Goal: Transaction & Acquisition: Purchase product/service

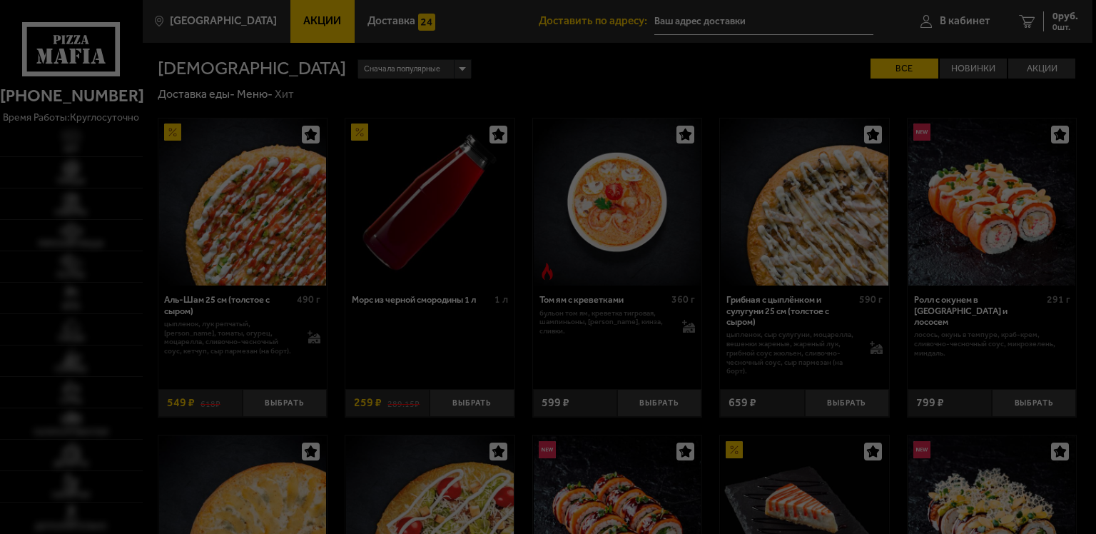
type input "[STREET_ADDRESS]"
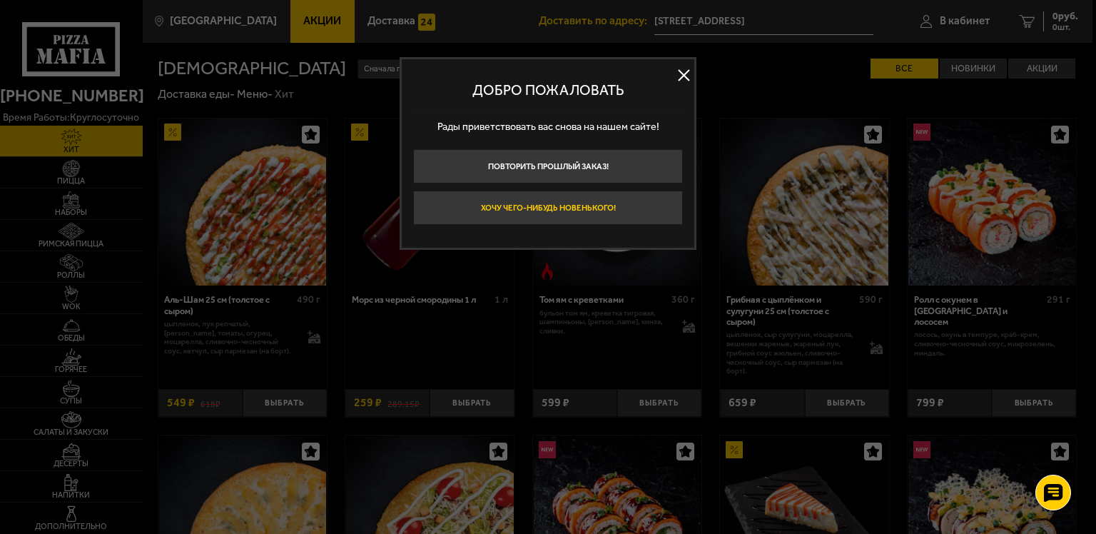
click at [554, 203] on button "Хочу чего-нибудь новенького!" at bounding box center [548, 207] width 270 height 34
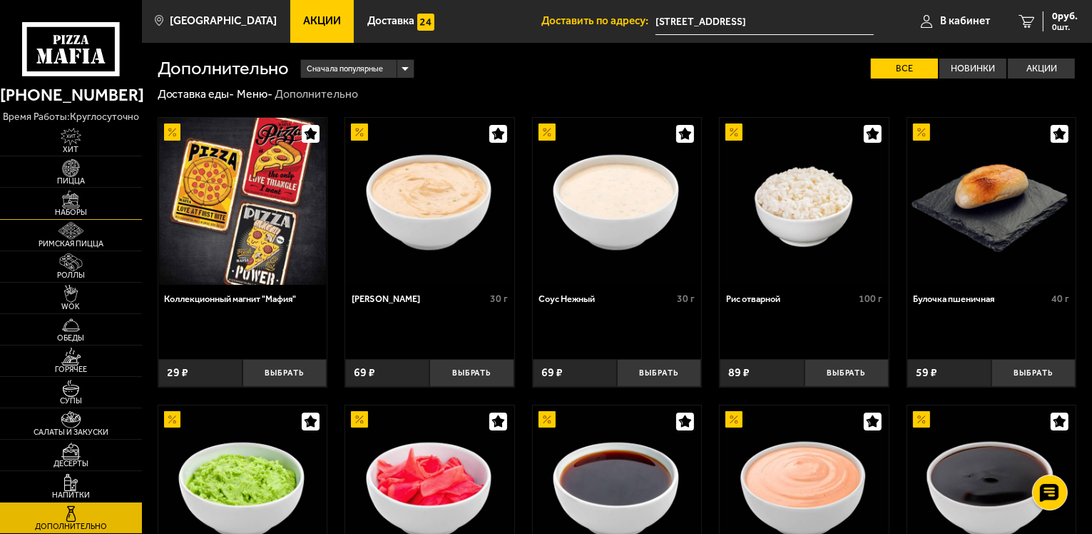
click at [54, 200] on img at bounding box center [71, 199] width 44 height 18
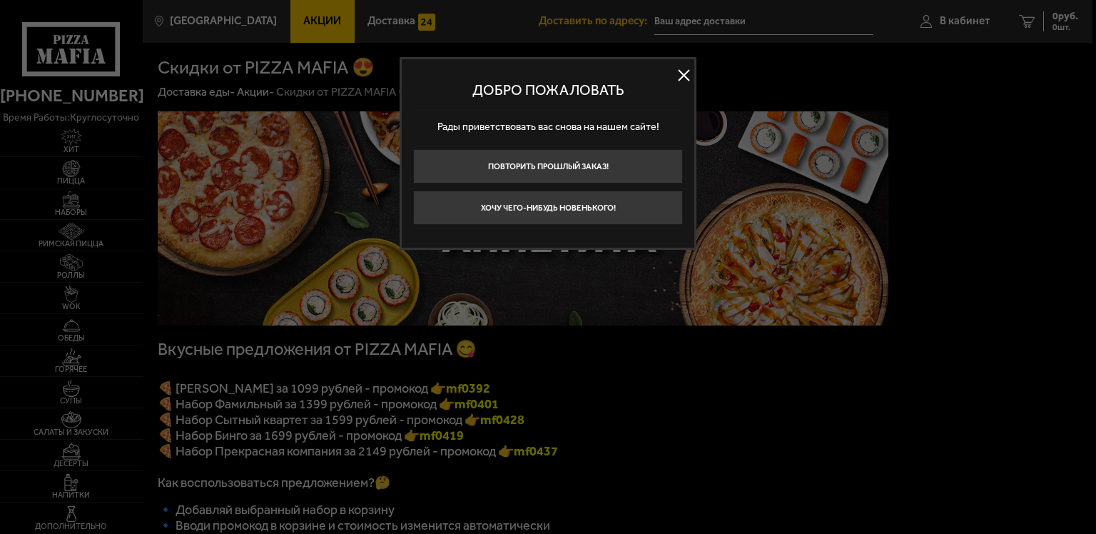
type input "[STREET_ADDRESS]"
click at [685, 71] on button at bounding box center [683, 75] width 21 height 21
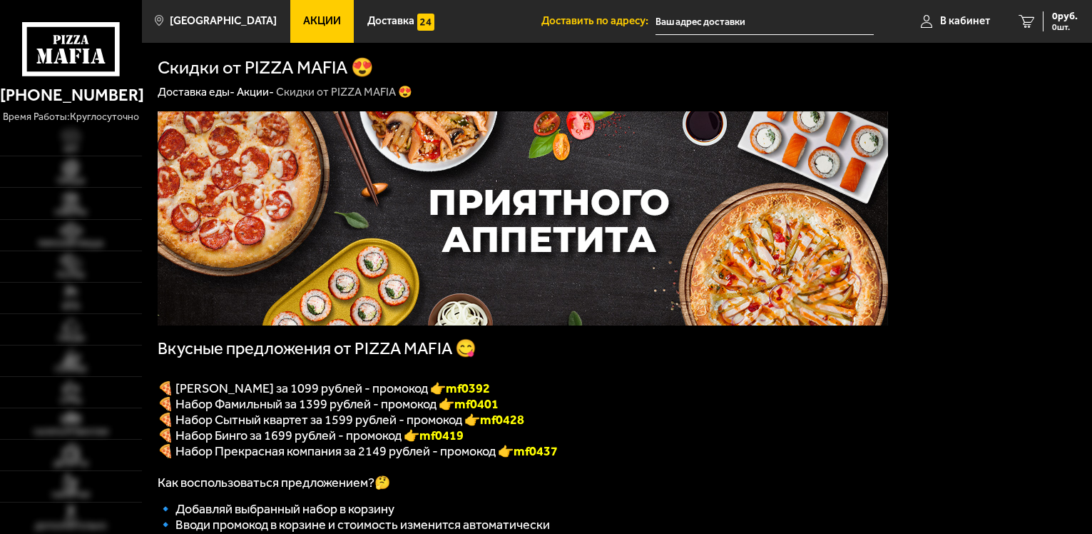
type input "[STREET_ADDRESS]"
click at [67, 198] on img at bounding box center [71, 199] width 44 height 18
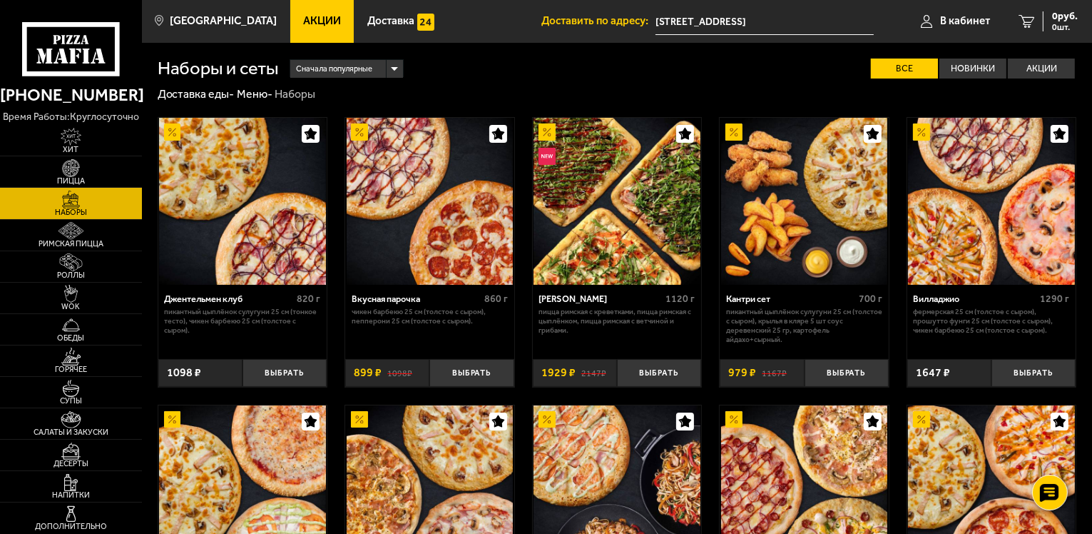
scroll to position [143, 0]
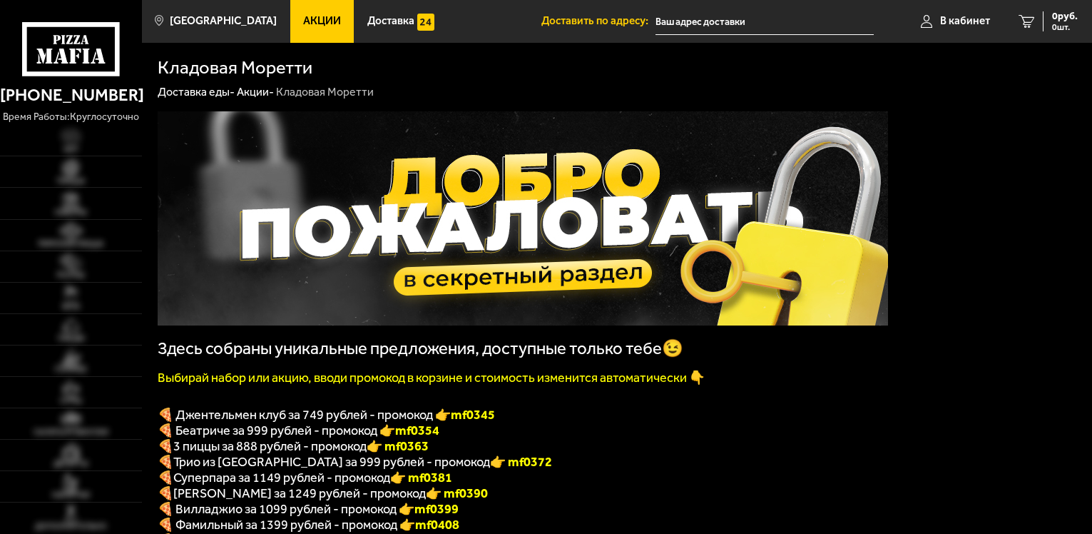
type input "[STREET_ADDRESS]"
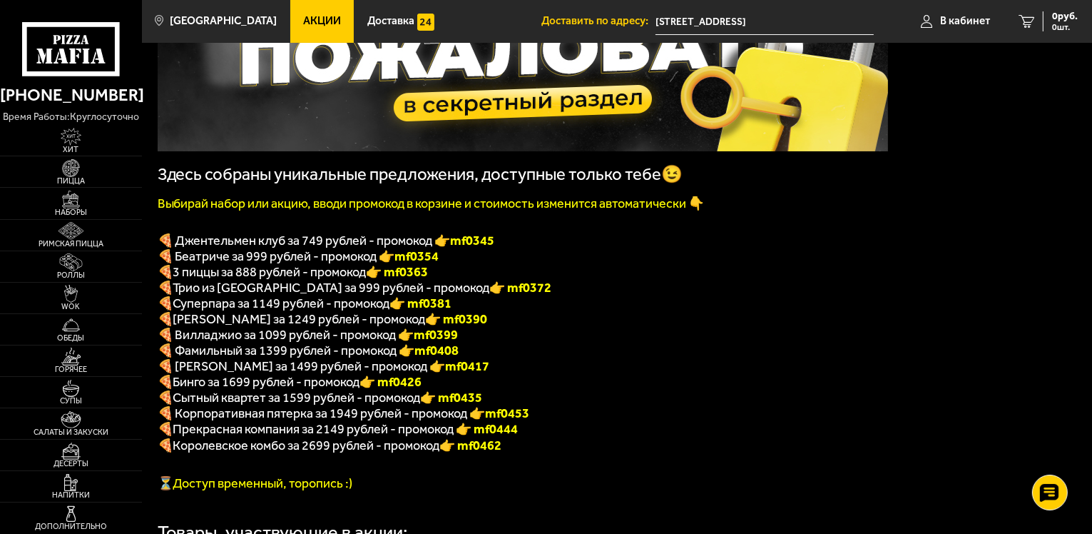
scroll to position [143, 0]
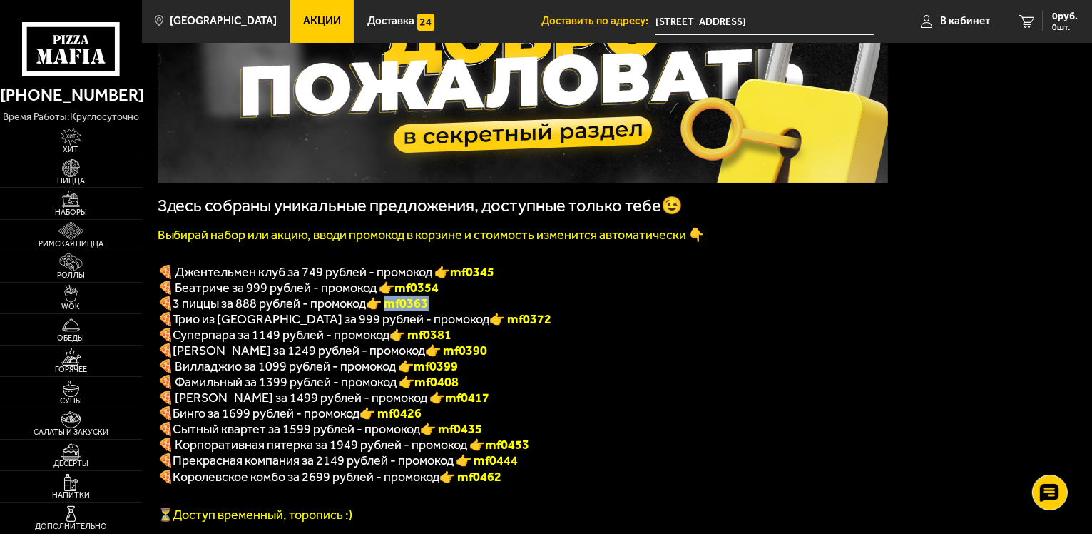
drag, startPoint x: 442, startPoint y: 310, endPoint x: 391, endPoint y: 307, distance: 50.8
click at [391, 307] on p "🍕 3 пиццы за 888 рублей - промокод 👉 mf0363" at bounding box center [523, 303] width 730 height 16
copy font "f0363"
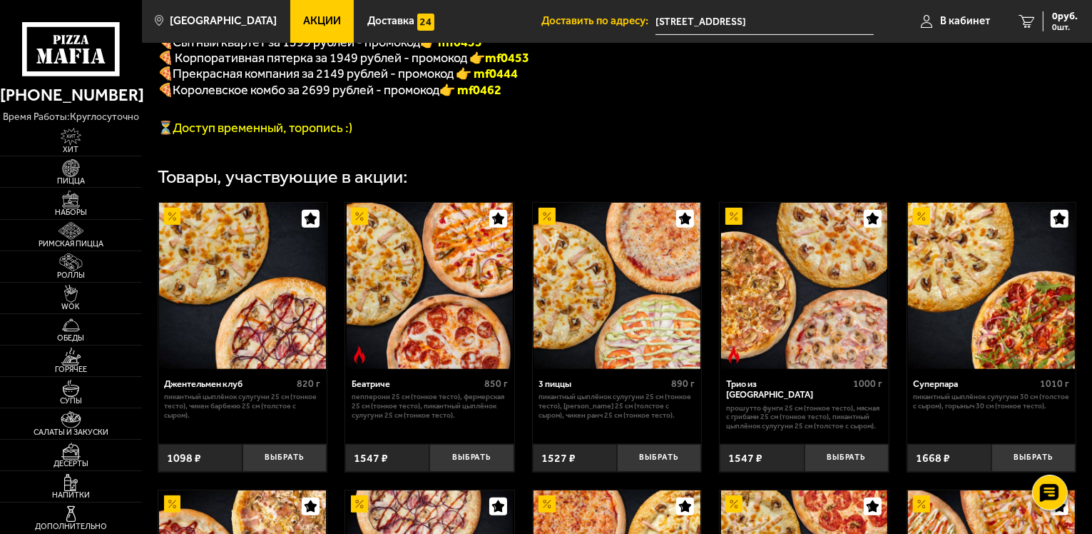
scroll to position [642, 0]
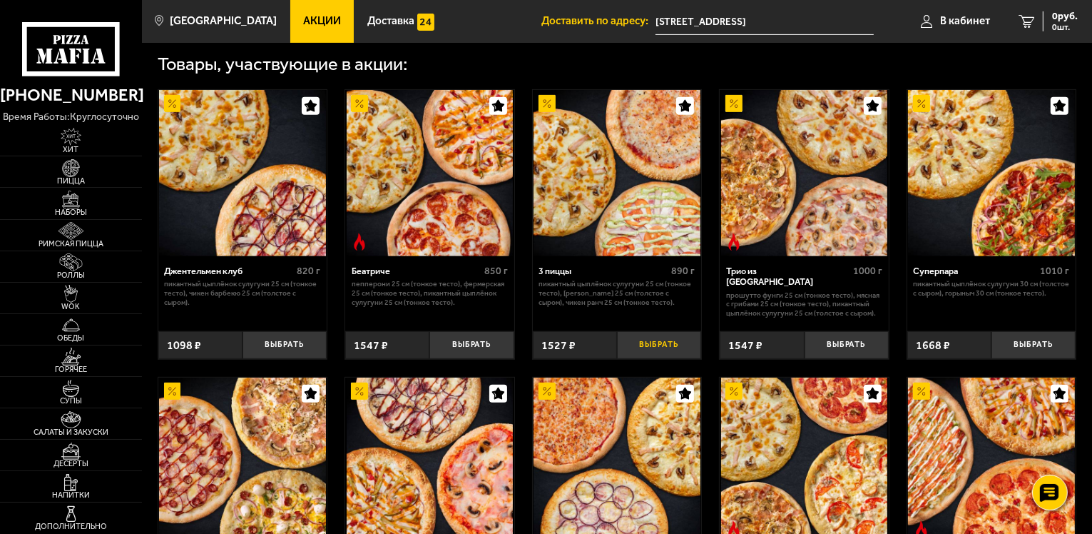
click at [676, 359] on button "Выбрать" at bounding box center [659, 345] width 84 height 28
click at [1066, 19] on span "1527 руб." at bounding box center [1056, 16] width 43 height 10
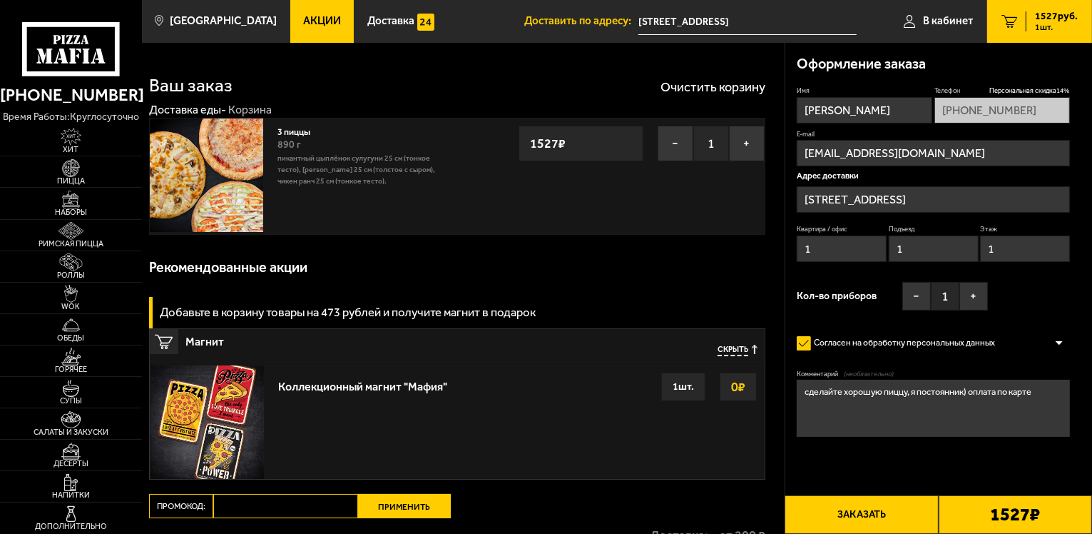
type input "[STREET_ADDRESS]"
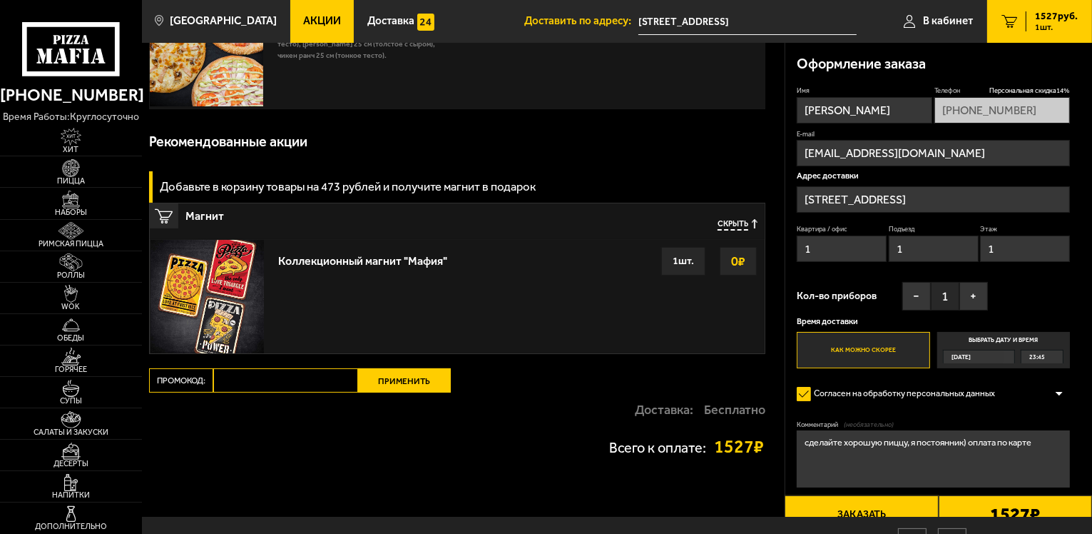
scroll to position [200, 0]
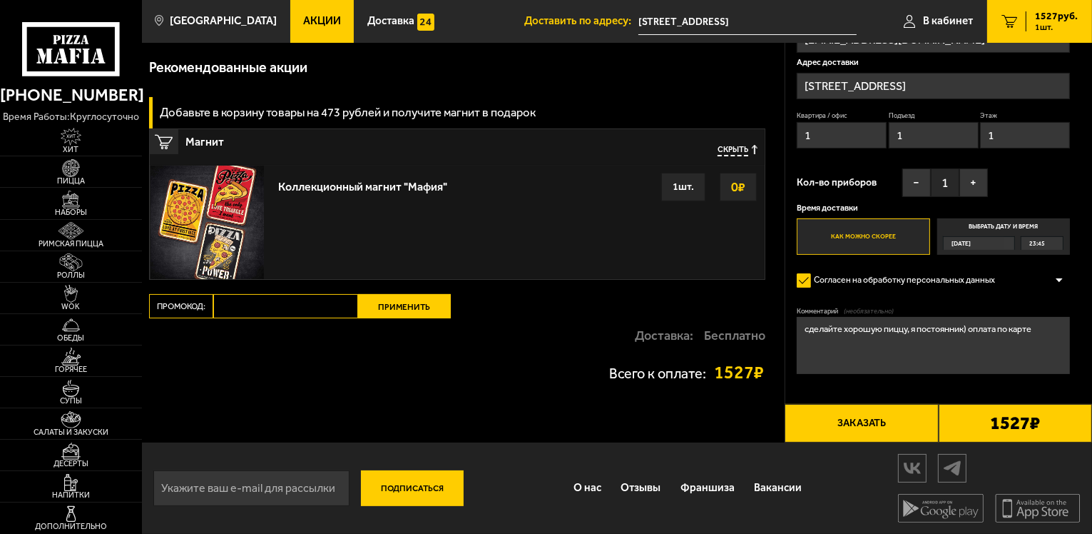
click at [290, 305] on input "Промокод:" at bounding box center [285, 306] width 145 height 24
paste input "mf0363"
type input "mf0363"
click at [396, 309] on button "Применить" at bounding box center [404, 306] width 93 height 24
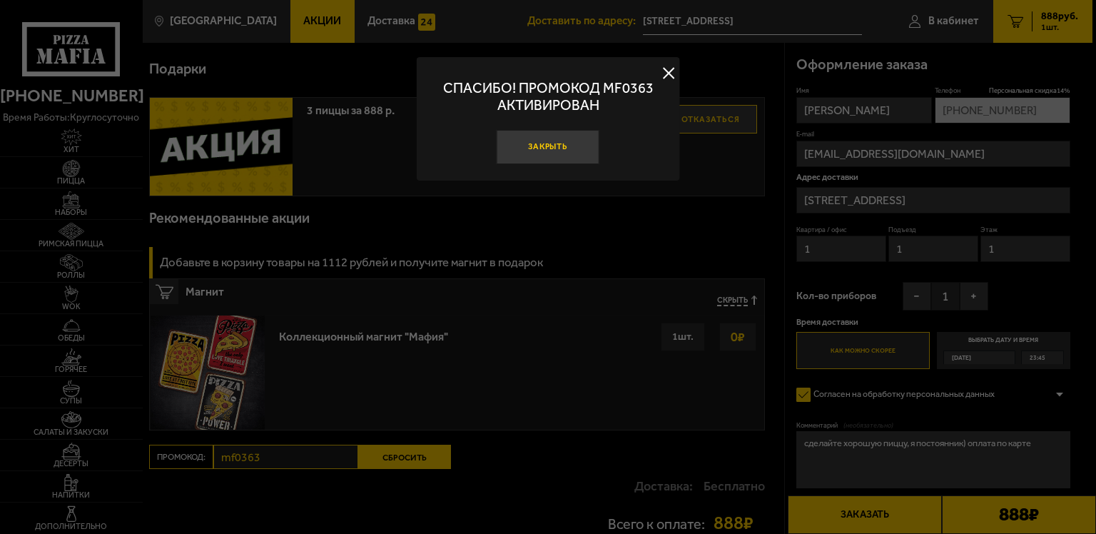
click at [556, 148] on button "Закрыть" at bounding box center [548, 147] width 103 height 34
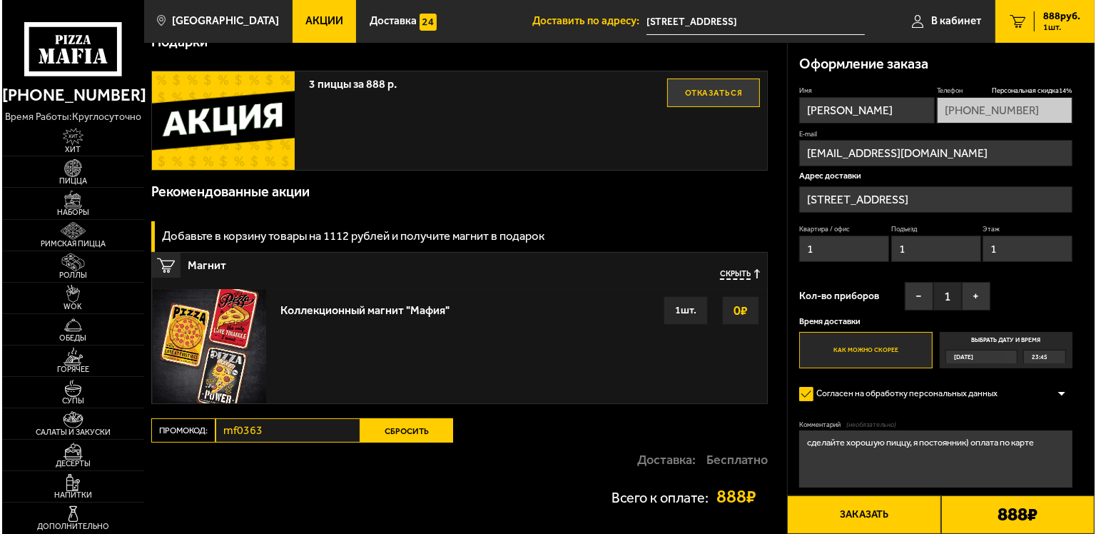
scroll to position [285, 0]
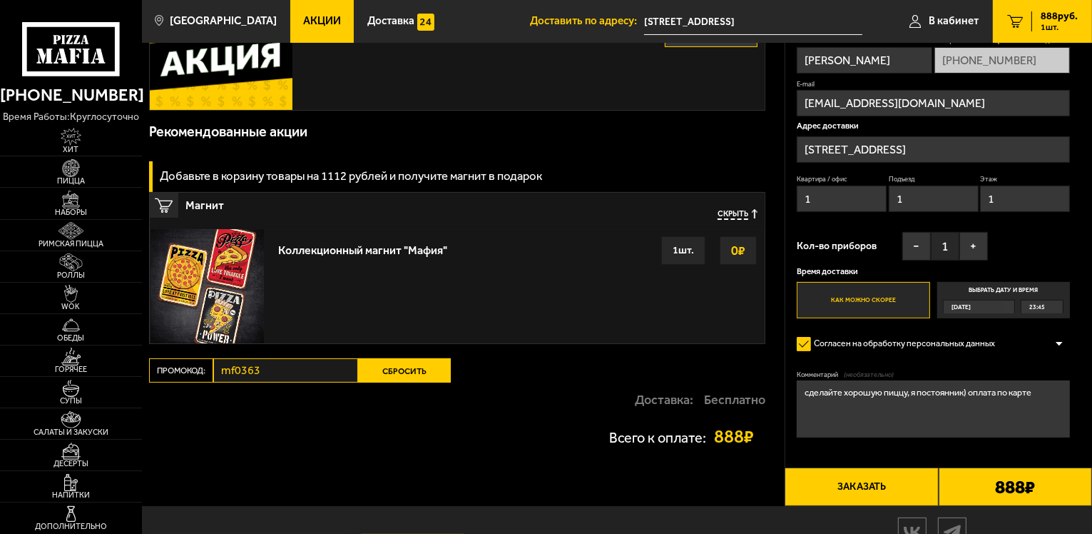
click at [880, 487] on button "Заказать" at bounding box center [861, 486] width 153 height 39
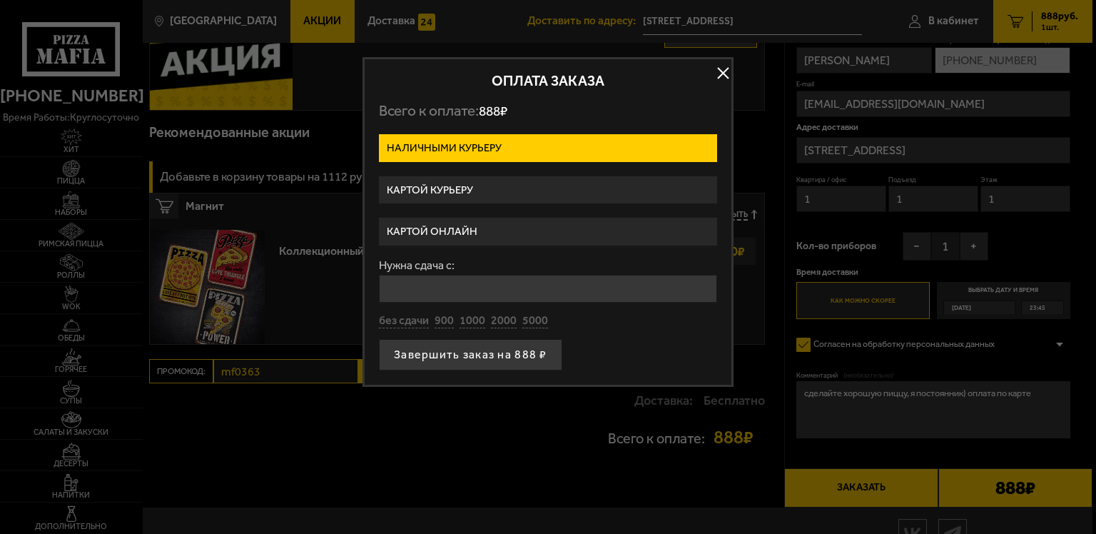
click at [499, 190] on label "Картой курьеру" at bounding box center [548, 190] width 338 height 28
click at [0, 0] on input "Картой курьеру" at bounding box center [0, 0] width 0 height 0
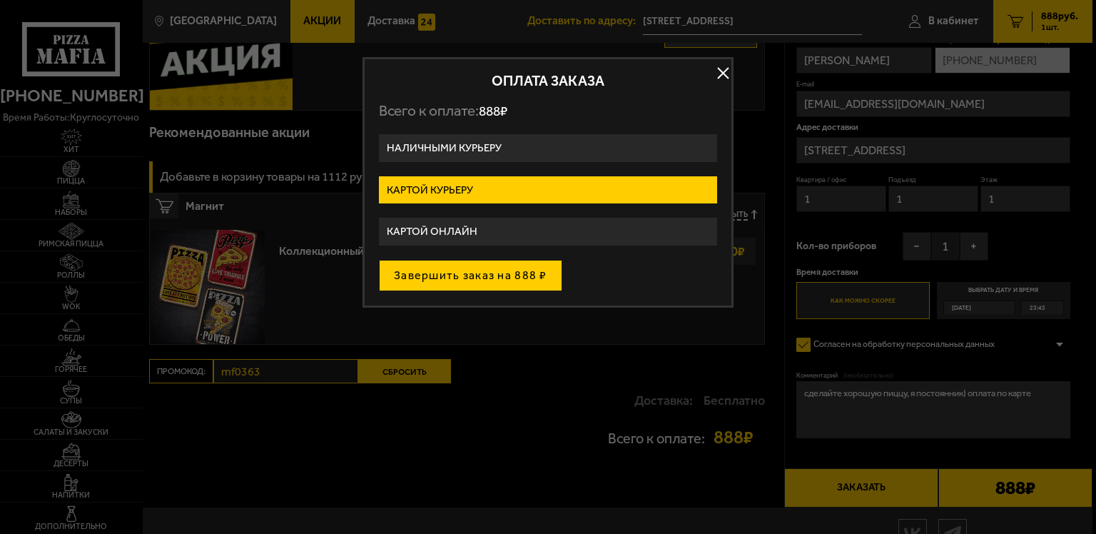
click at [494, 273] on button "Завершить заказ на 888 ₽" at bounding box center [470, 275] width 183 height 31
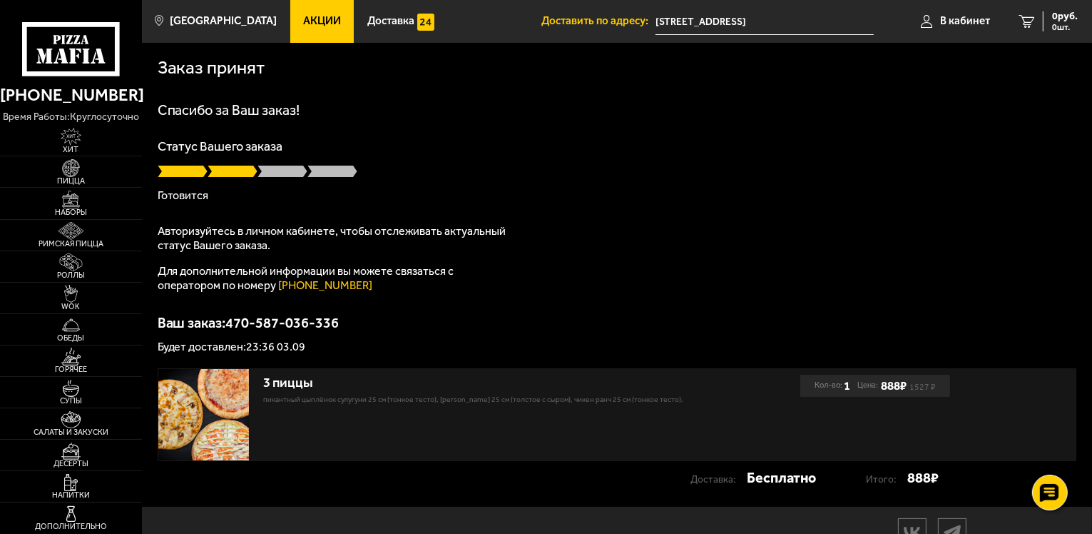
click at [887, 196] on p "Готовится" at bounding box center [618, 195] width 920 height 11
click at [217, 413] on img at bounding box center [203, 414] width 91 height 91
click at [97, 198] on link "Наборы" at bounding box center [71, 203] width 142 height 31
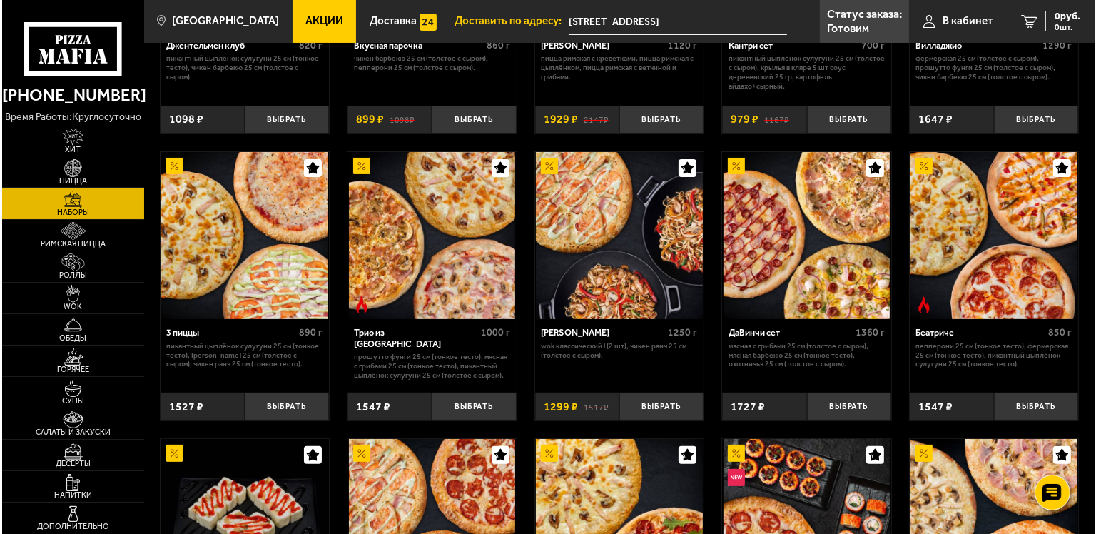
scroll to position [214, 0]
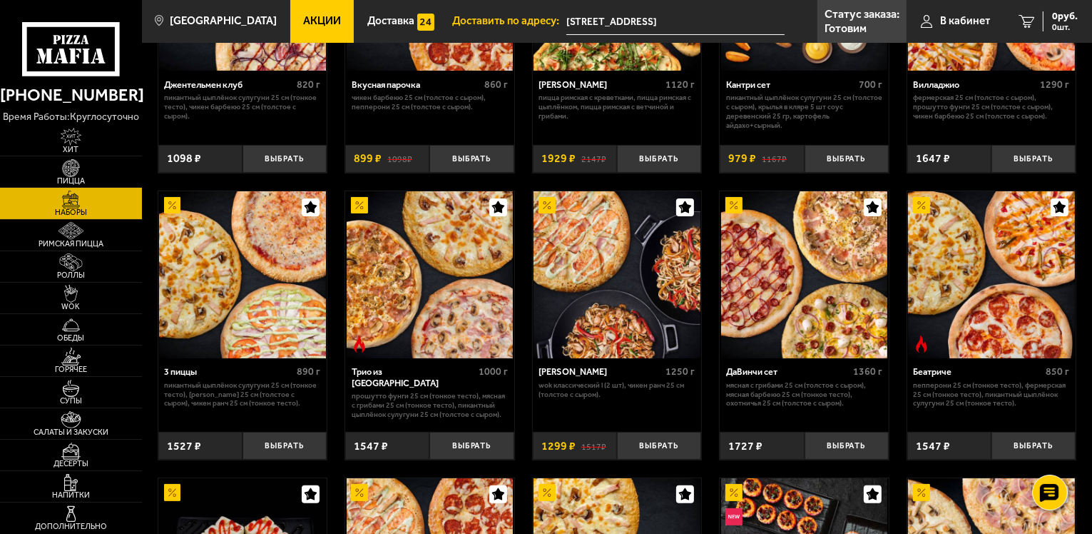
click at [285, 294] on img at bounding box center [242, 274] width 167 height 167
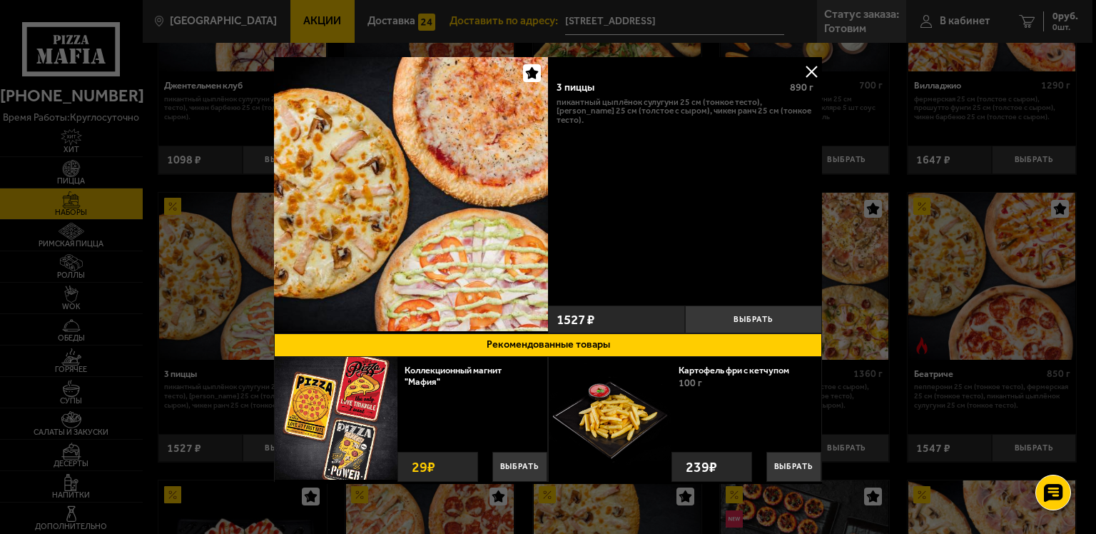
click at [816, 64] on button at bounding box center [810, 71] width 21 height 21
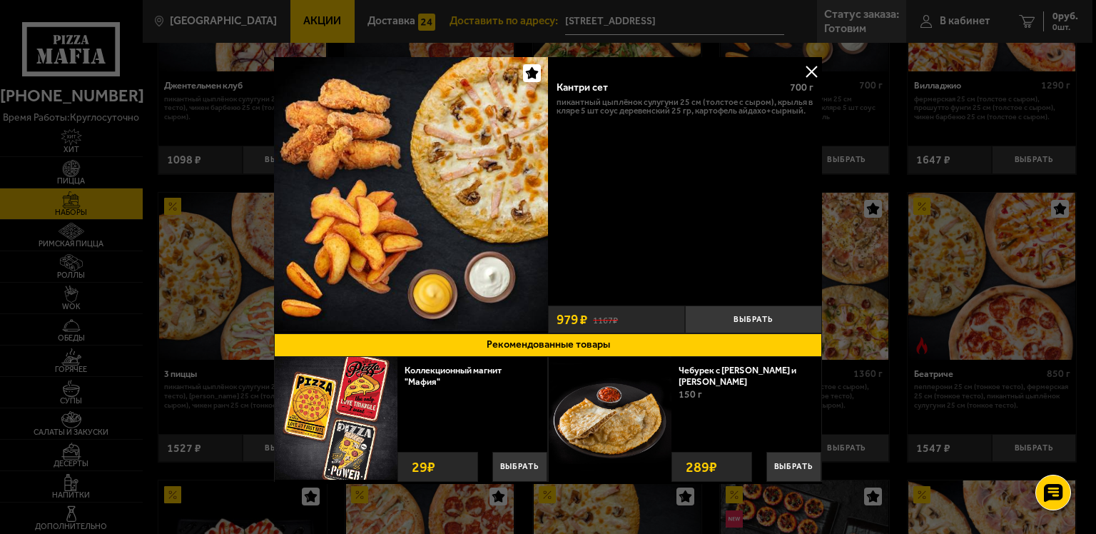
click at [812, 63] on button at bounding box center [810, 71] width 21 height 21
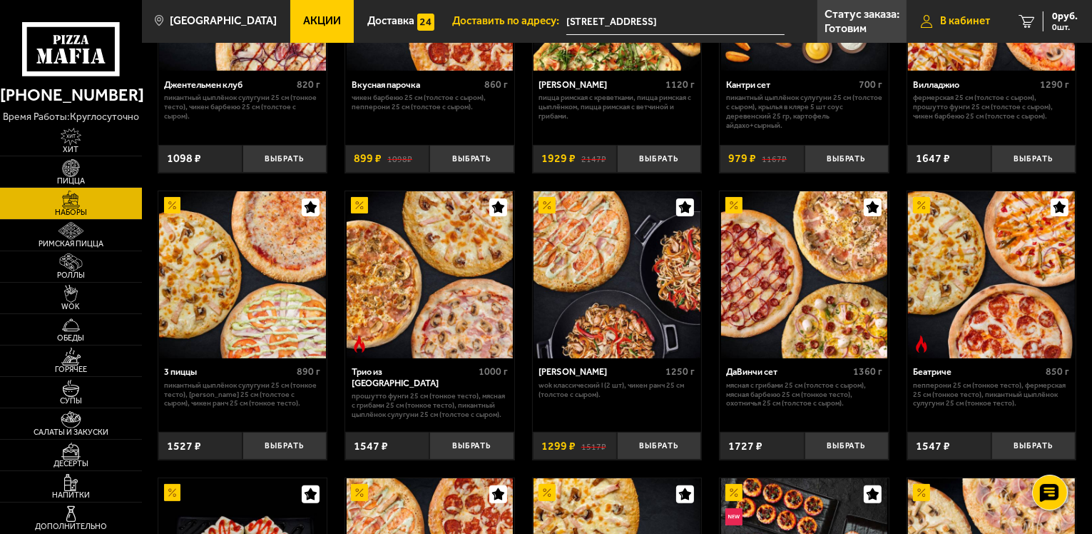
click at [974, 24] on span "В кабинет" at bounding box center [965, 21] width 50 height 11
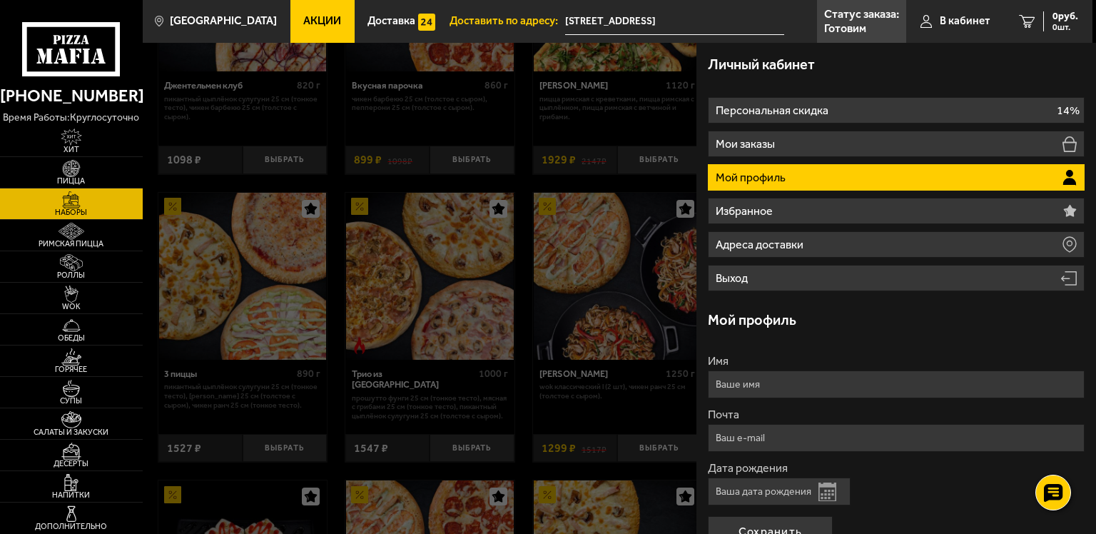
click at [825, 178] on li "Мой профиль" at bounding box center [896, 177] width 377 height 26
click at [981, 26] on span "В кабинет" at bounding box center [965, 21] width 51 height 11
click at [967, 21] on span "В кабинет" at bounding box center [965, 21] width 51 height 11
click at [862, 19] on p "Статус заказа:" at bounding box center [861, 14] width 75 height 11
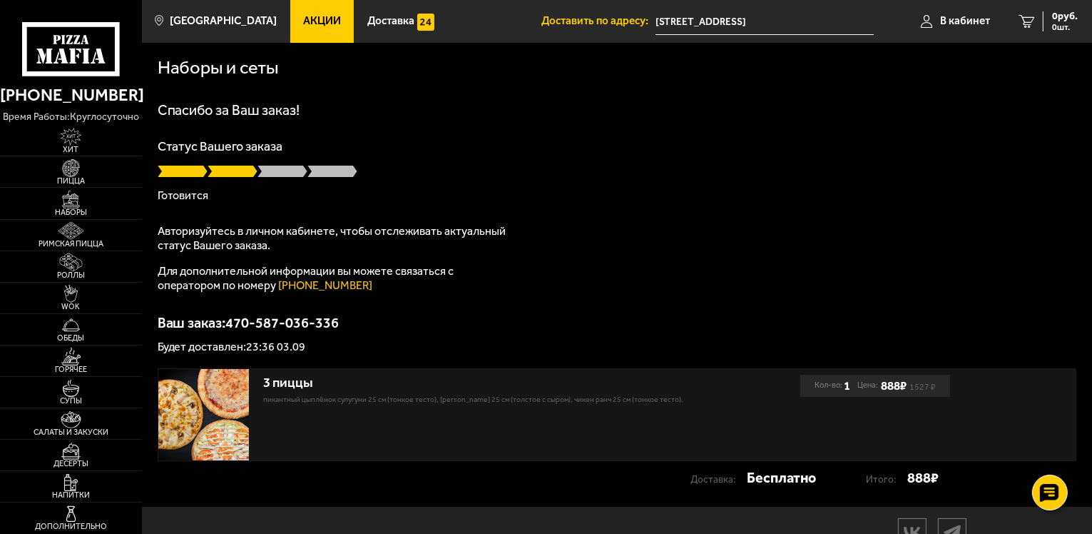
click at [768, 175] on div at bounding box center [618, 171] width 920 height 14
